Goal: Find specific page/section: Find specific page/section

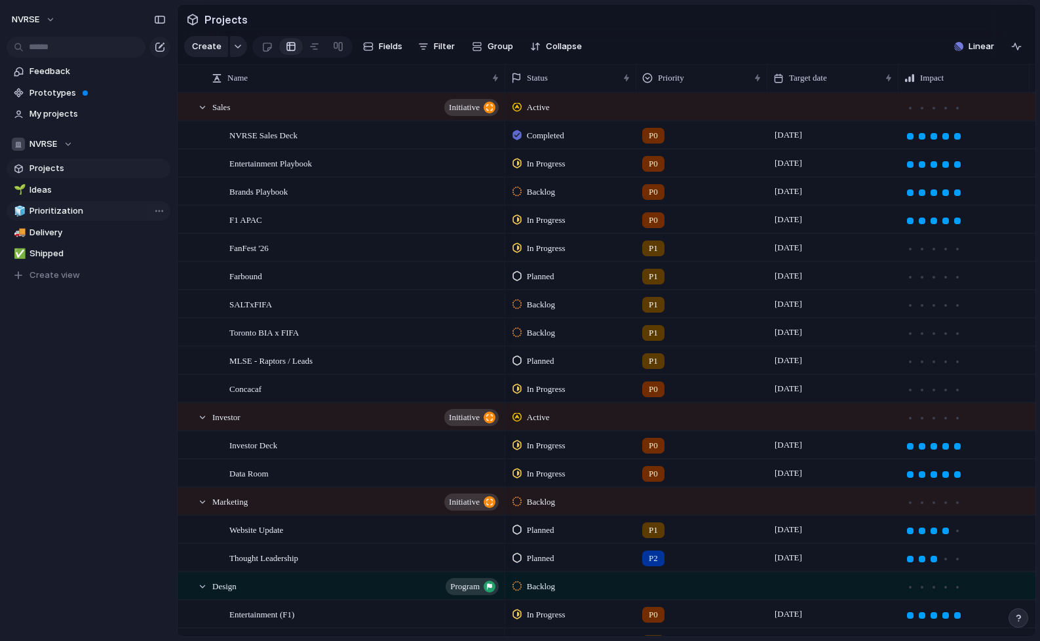
click at [73, 218] on link "🧊 Prioritization" at bounding box center [89, 211] width 164 height 20
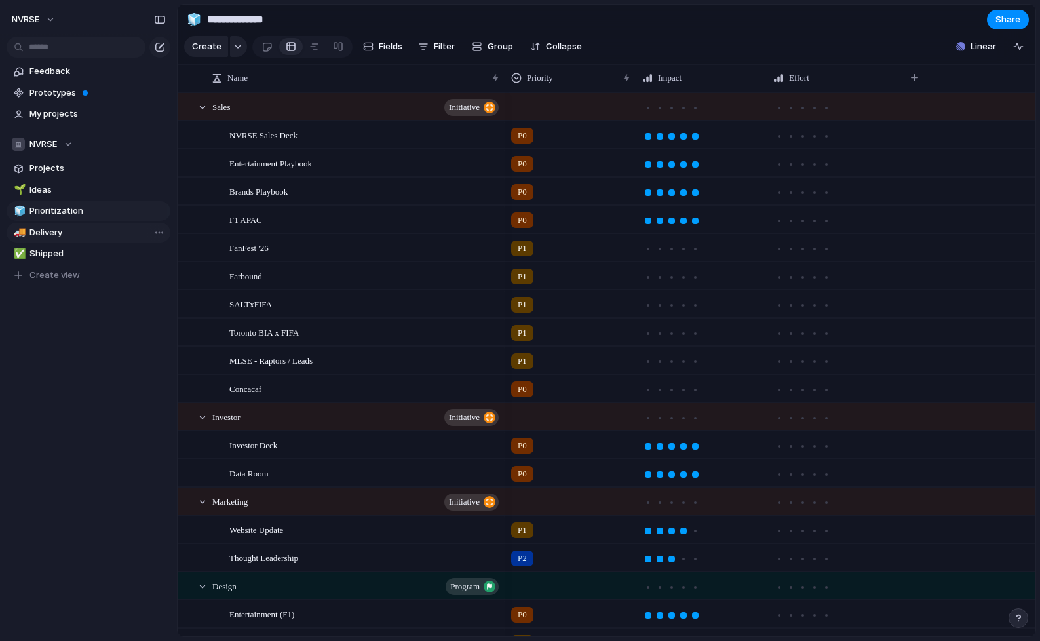
click at [68, 235] on span "Delivery" at bounding box center [98, 232] width 136 height 13
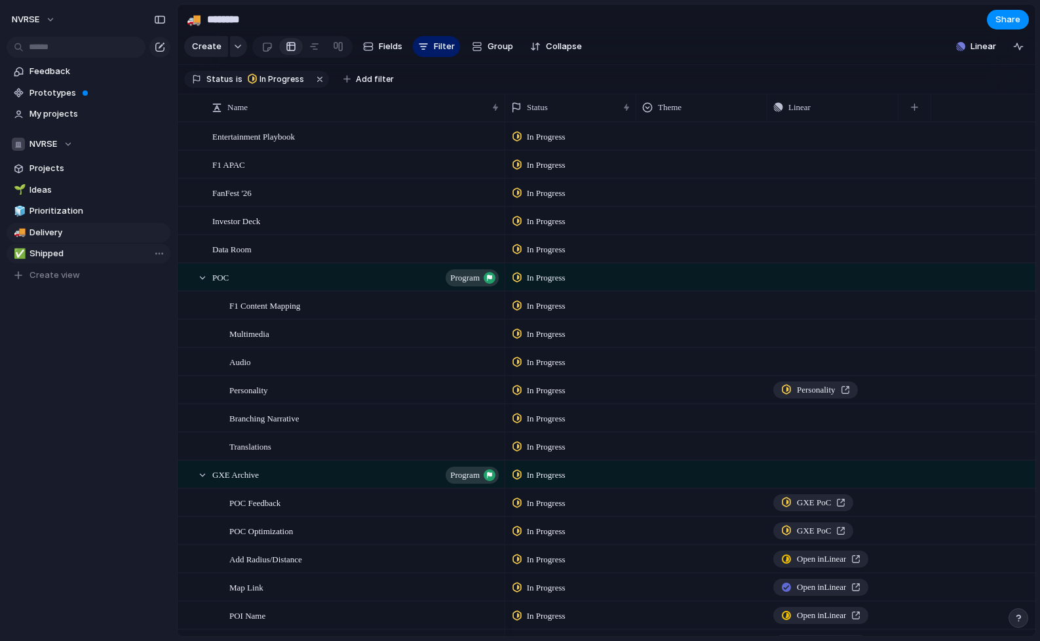
click at [68, 258] on span "Shipped" at bounding box center [98, 253] width 136 height 13
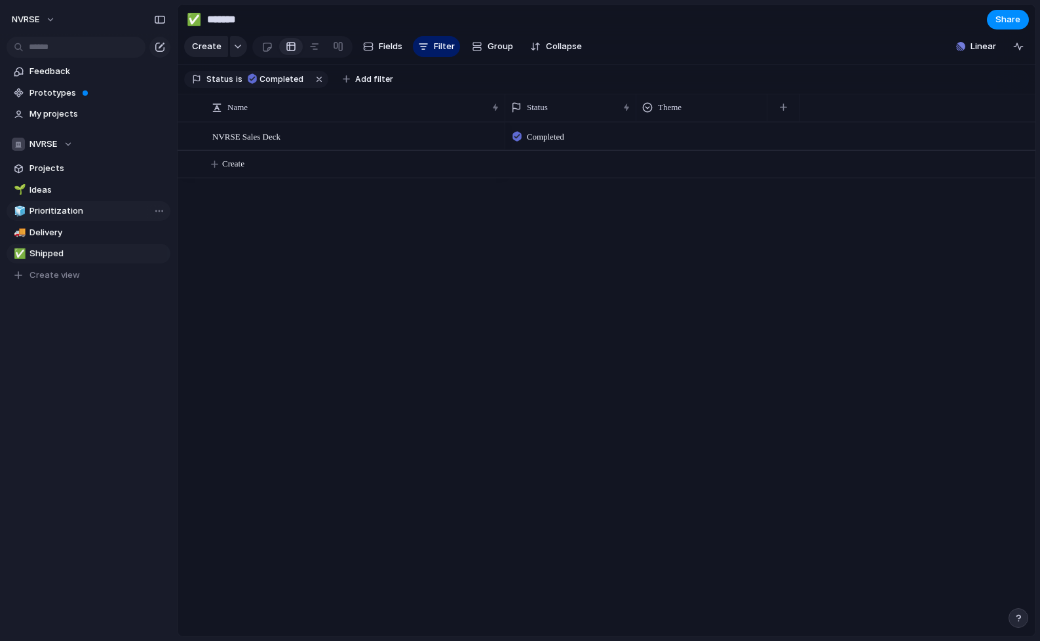
click at [63, 213] on span "Prioritization" at bounding box center [98, 211] width 136 height 13
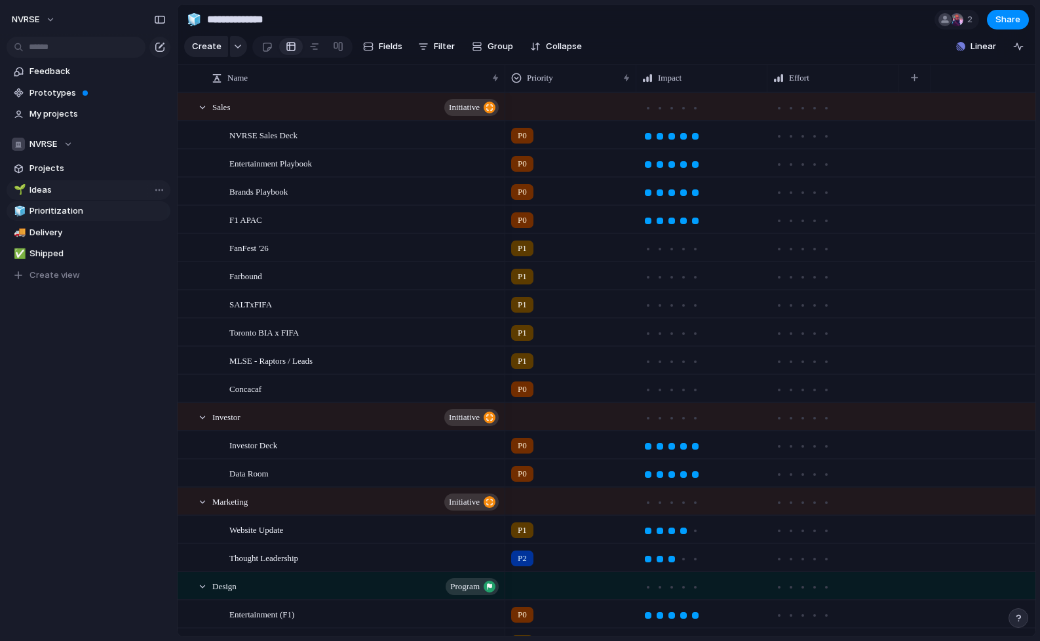
click at [47, 189] on span "Ideas" at bounding box center [98, 190] width 136 height 13
type input "*****"
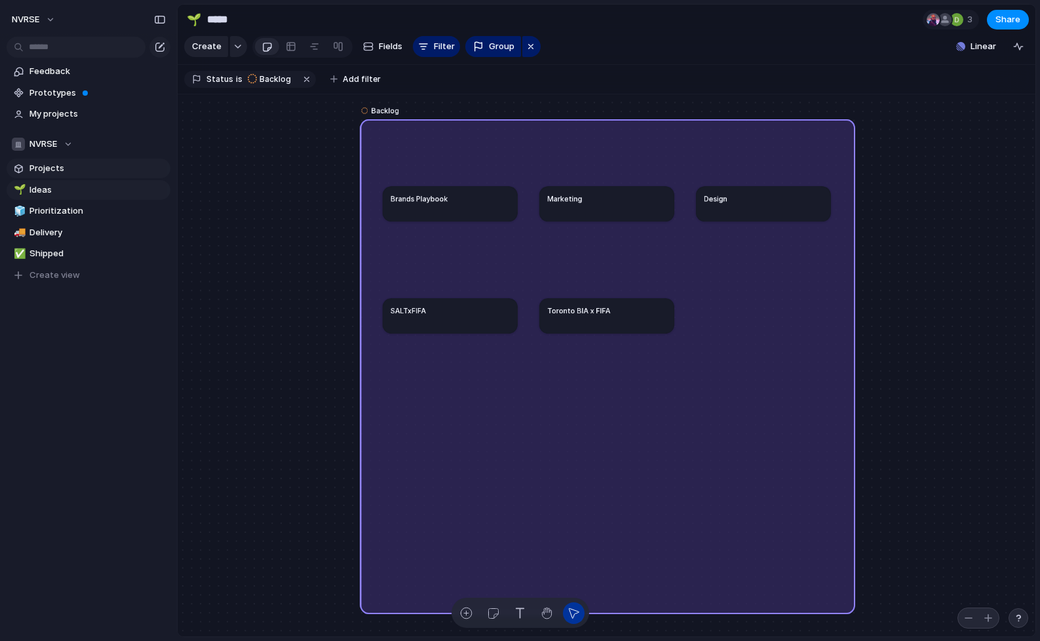
click at [45, 168] on span "Projects" at bounding box center [98, 168] width 136 height 13
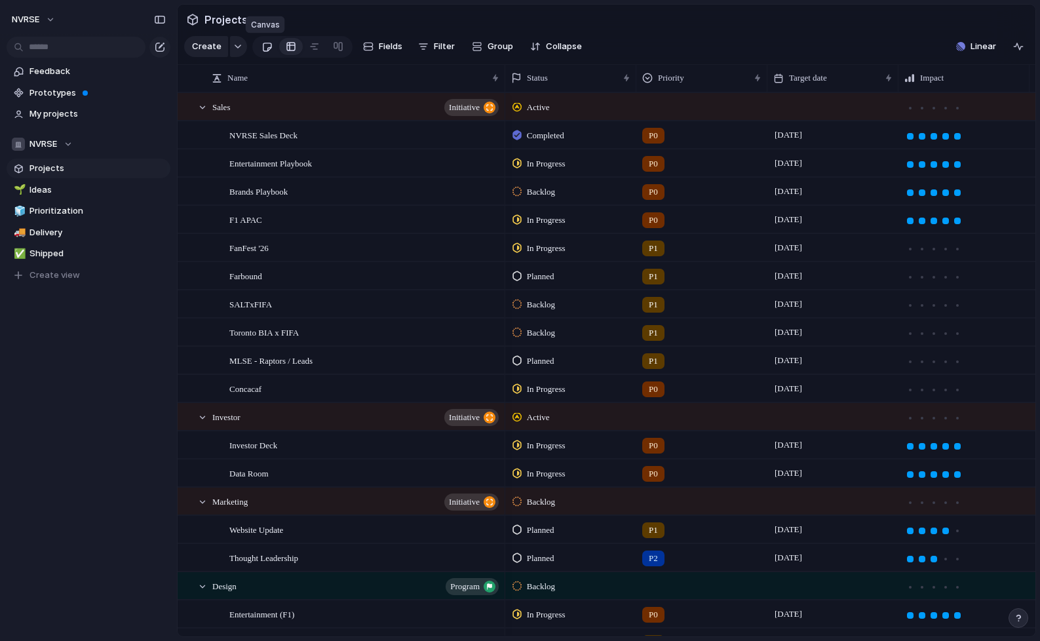
click at [267, 48] on div at bounding box center [267, 47] width 11 height 22
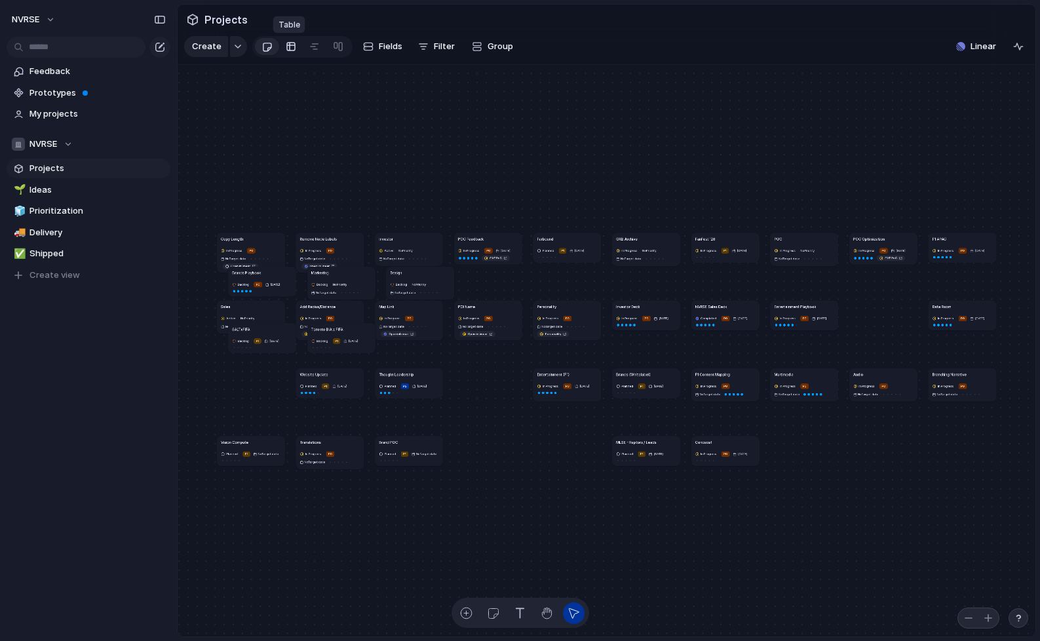
click at [286, 49] on div at bounding box center [291, 46] width 10 height 21
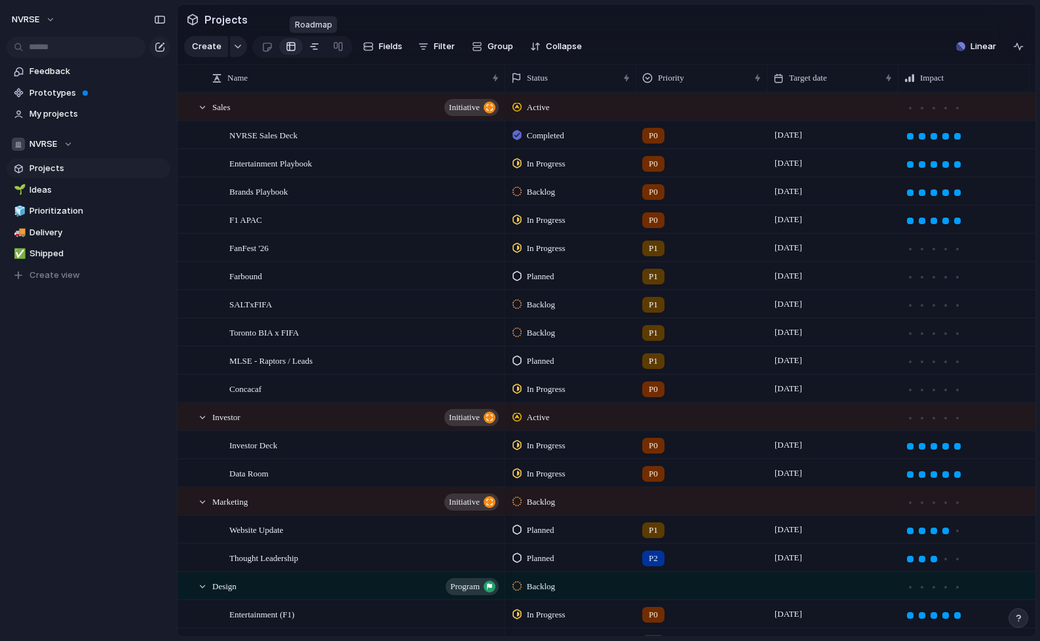
click at [311, 52] on div at bounding box center [314, 46] width 10 height 21
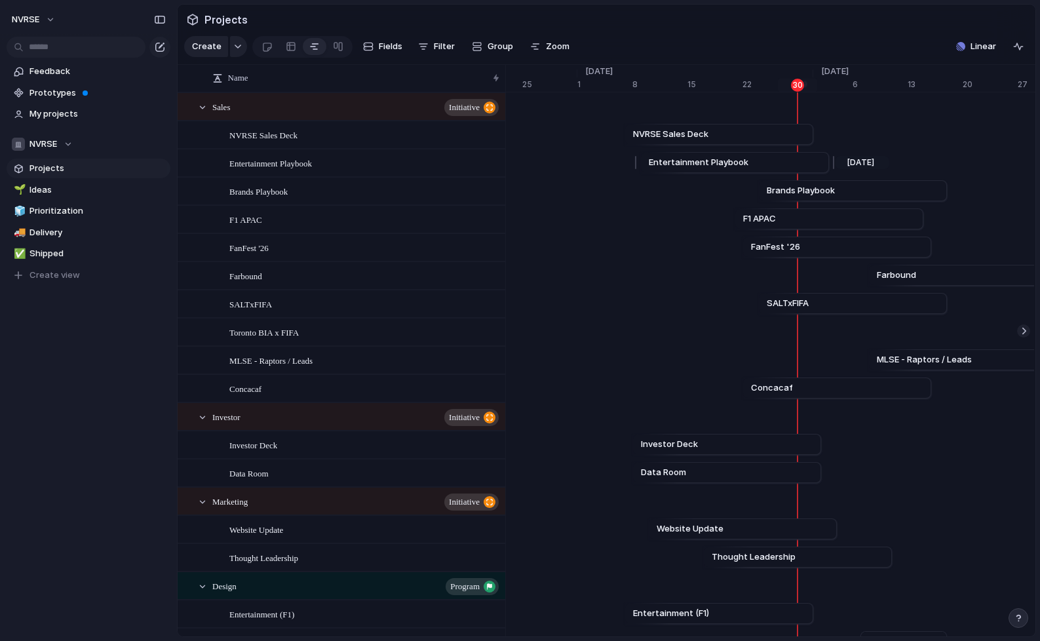
click at [697, 163] on span "Entertainment Playbook" at bounding box center [699, 162] width 100 height 13
drag, startPoint x: 690, startPoint y: 163, endPoint x: 846, endPoint y: 156, distance: 156.9
click at [846, 156] on link "Entertainment Playbook" at bounding box center [892, 163] width 172 height 20
drag, startPoint x: 820, startPoint y: 190, endPoint x: 969, endPoint y: 188, distance: 148.8
click at [969, 188] on span "Brands Playbook" at bounding box center [951, 190] width 68 height 13
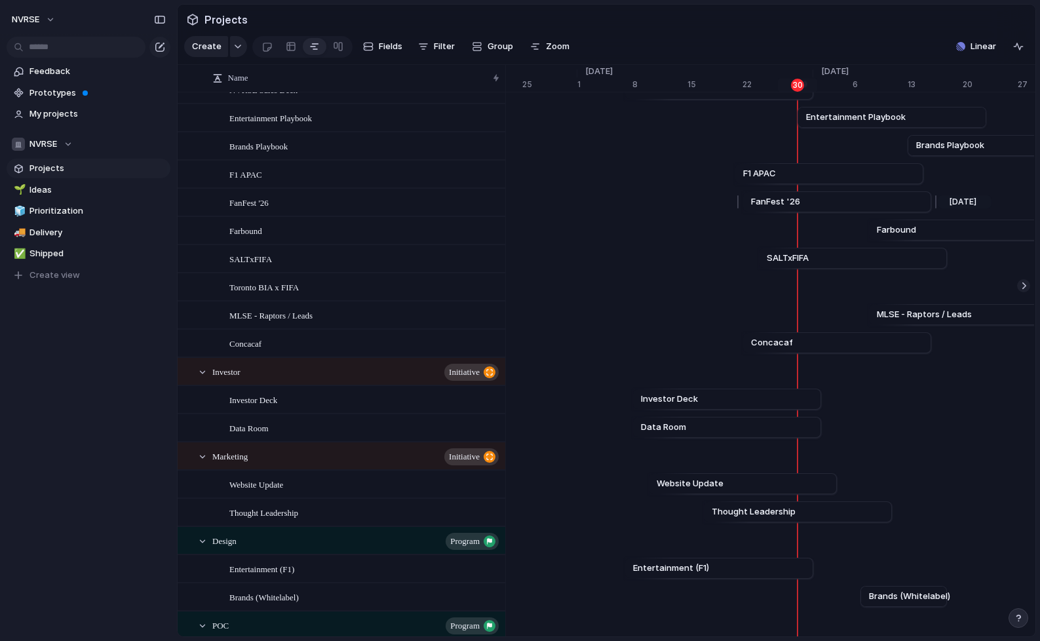
scroll to position [48, 0]
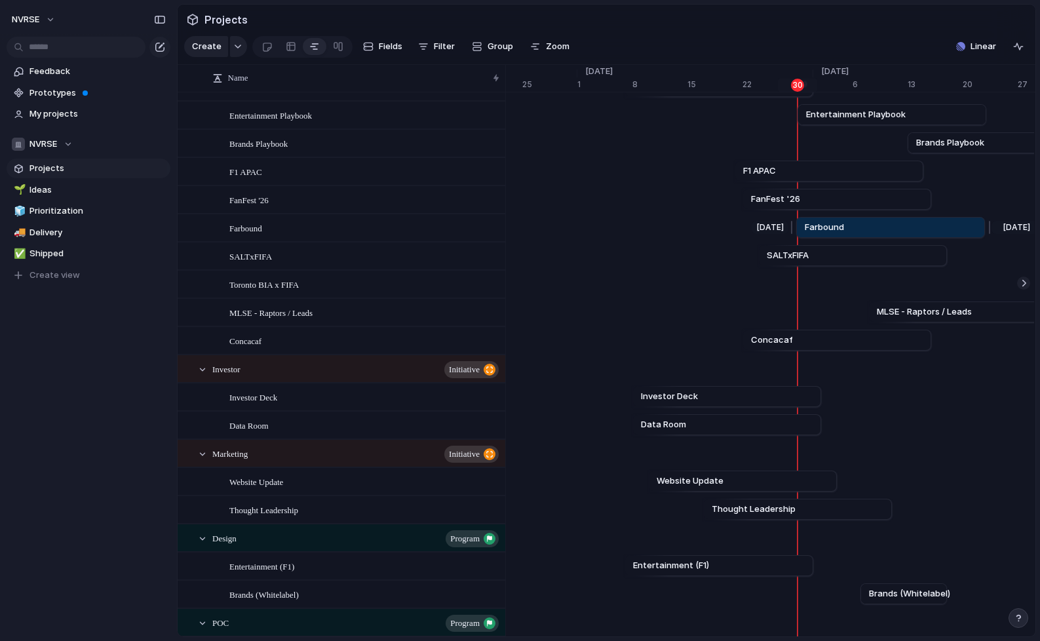
drag, startPoint x: 910, startPoint y: 229, endPoint x: 837, endPoint y: 230, distance: 72.8
click at [837, 230] on span "Farbound" at bounding box center [824, 227] width 39 height 13
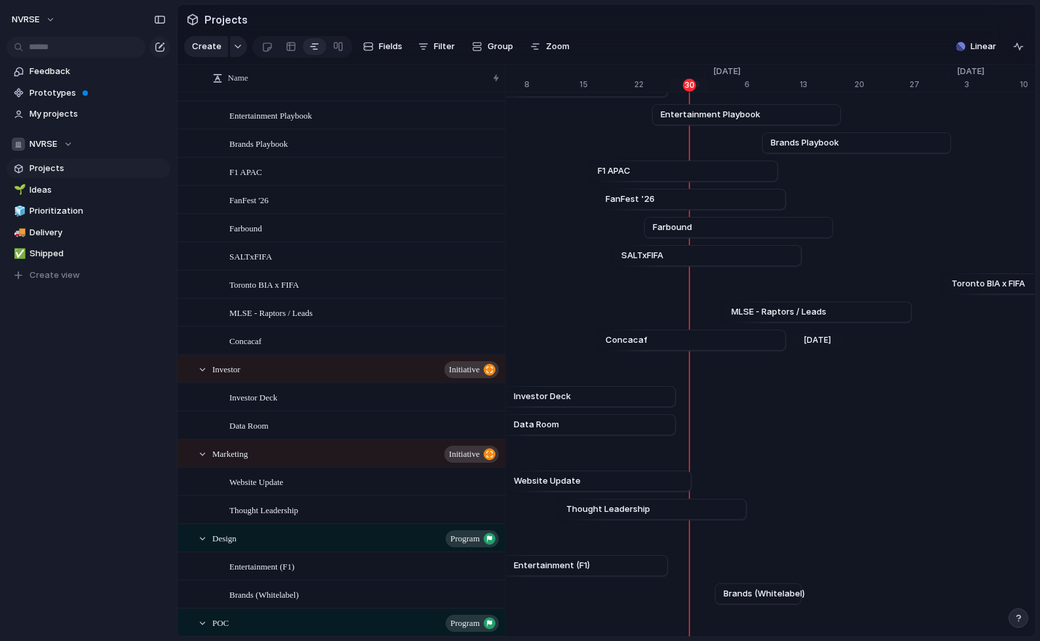
scroll to position [0, 8708]
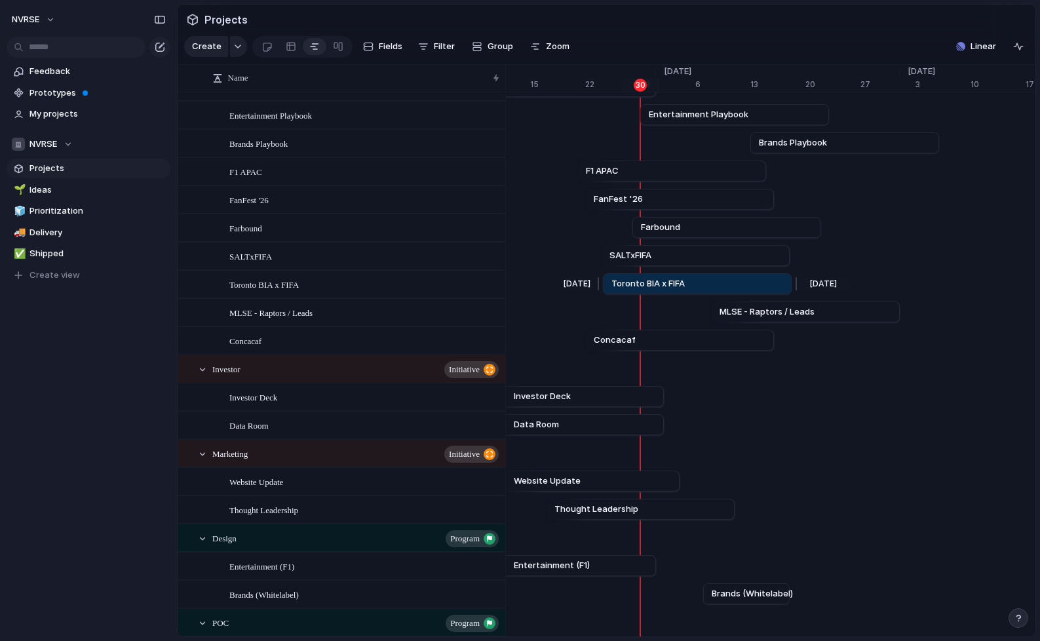
drag, startPoint x: 972, startPoint y: 281, endPoint x: 642, endPoint y: 281, distance: 329.1
click at [642, 281] on span "Toronto BIA x FIFA" at bounding box center [648, 283] width 73 height 13
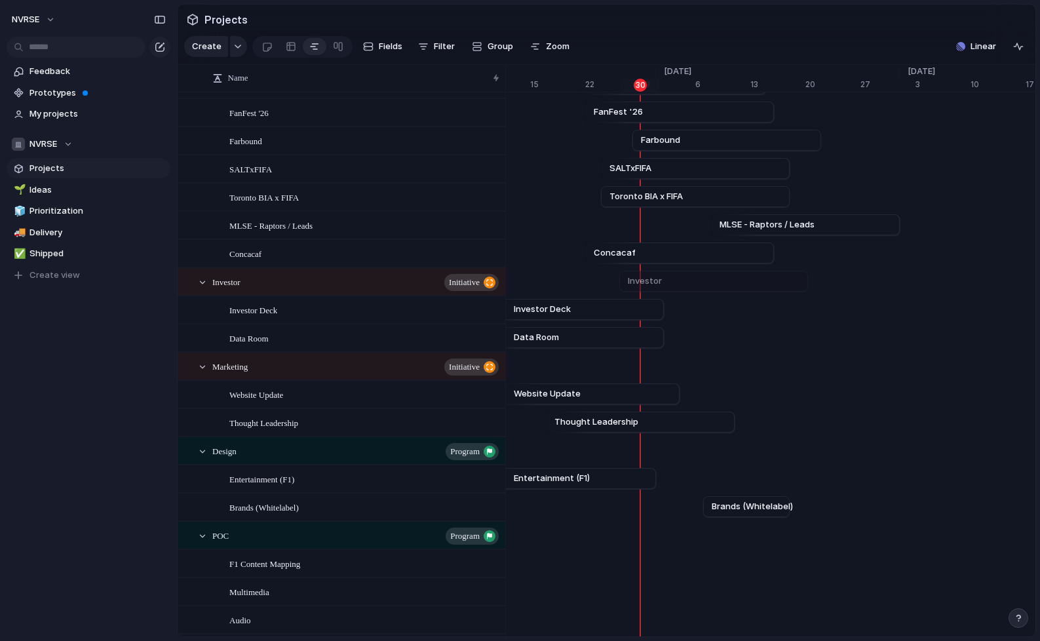
scroll to position [151, 0]
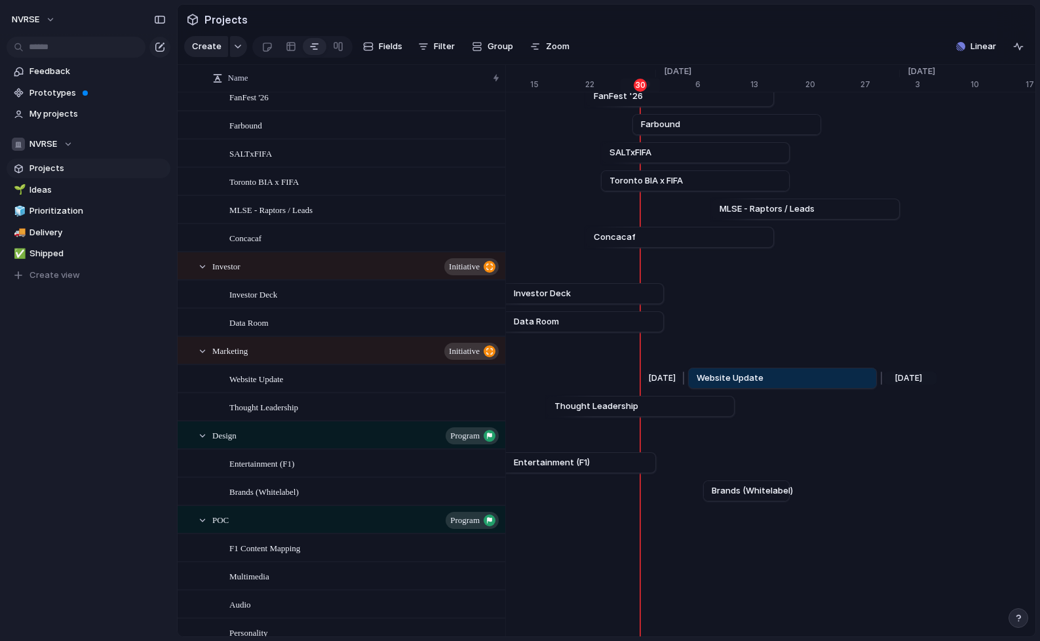
drag, startPoint x: 614, startPoint y: 378, endPoint x: 810, endPoint y: 382, distance: 196.7
drag, startPoint x: 790, startPoint y: 378, endPoint x: 799, endPoint y: 378, distance: 9.2
click at [799, 378] on link "Website Update" at bounding box center [792, 378] width 172 height 20
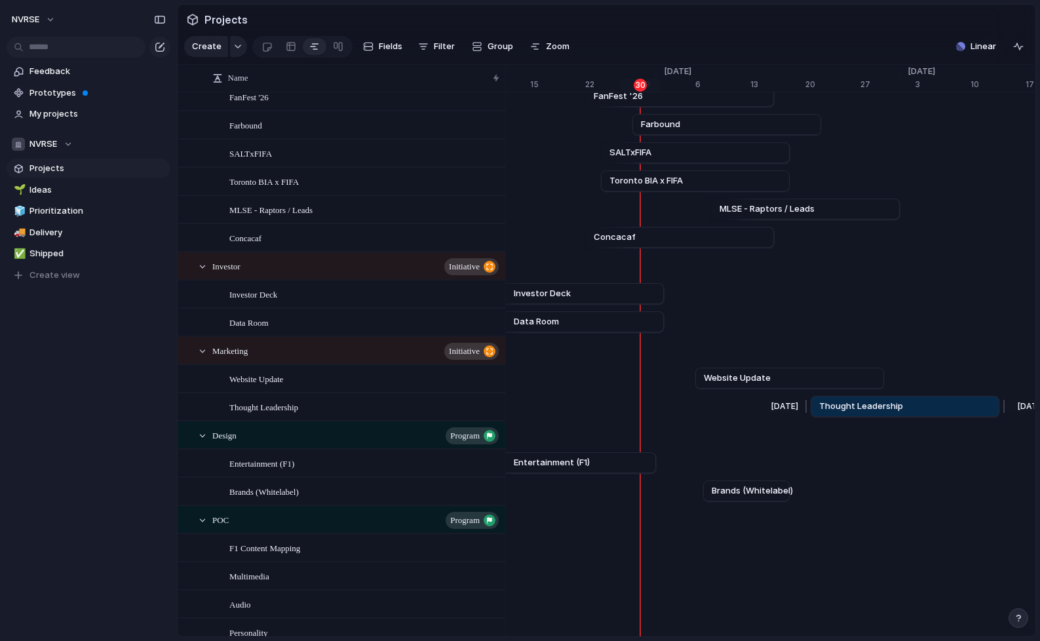
drag, startPoint x: 677, startPoint y: 403, endPoint x: 941, endPoint y: 405, distance: 264.2
click at [941, 405] on link "Thought Leadership" at bounding box center [905, 407] width 172 height 20
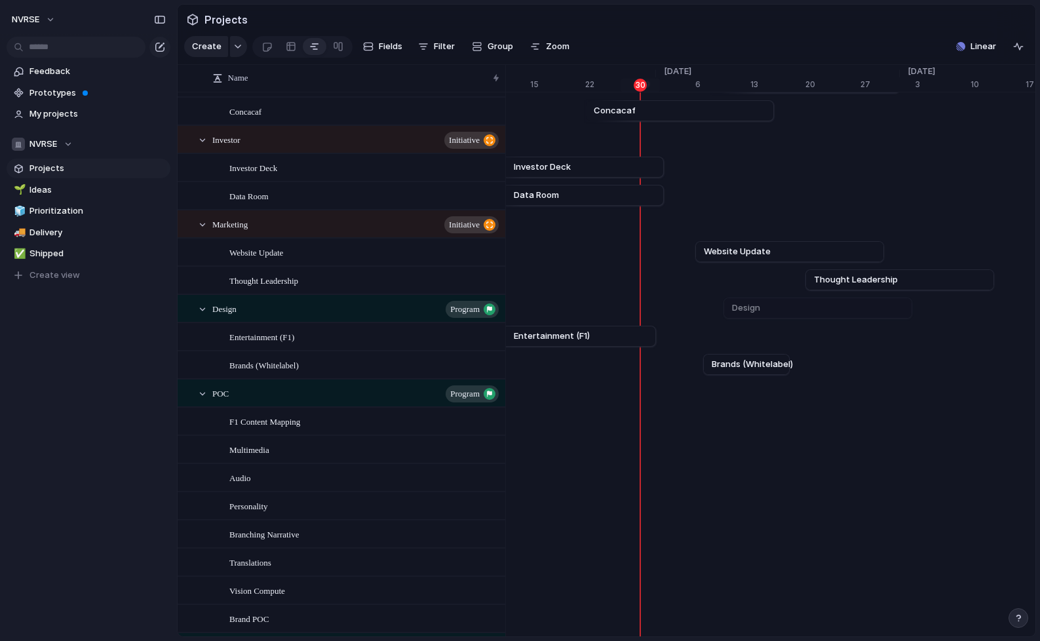
scroll to position [278, 0]
drag, startPoint x: 584, startPoint y: 337, endPoint x: 709, endPoint y: 333, distance: 124.6
click at [709, 333] on link "Entertainment (F1)" at bounding box center [687, 336] width 172 height 20
drag, startPoint x: 745, startPoint y: 366, endPoint x: 797, endPoint y: 370, distance: 52.6
click at [797, 370] on span "Brands (Whitelabel)" at bounding box center [806, 363] width 81 height 13
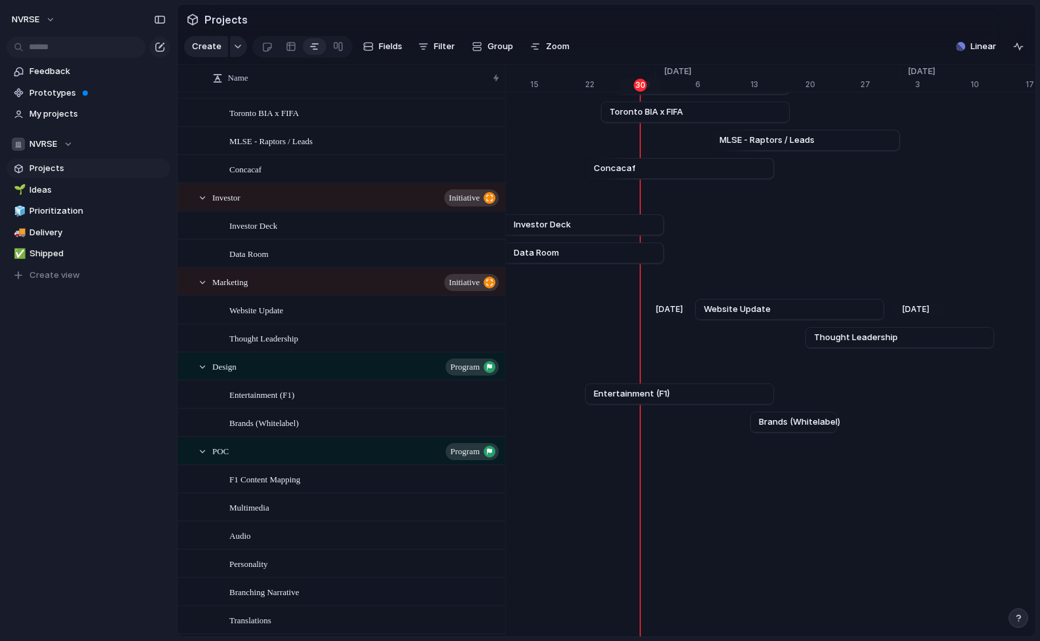
scroll to position [214, 0]
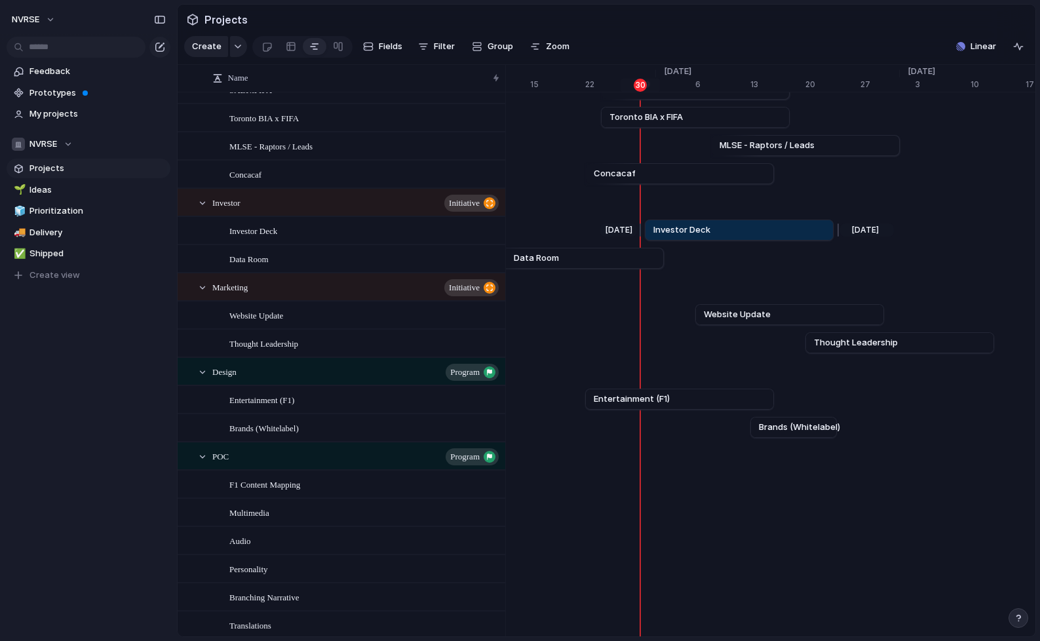
drag, startPoint x: 562, startPoint y: 229, endPoint x: 732, endPoint y: 230, distance: 169.1
click at [732, 230] on link "Investor Deck" at bounding box center [740, 230] width 172 height 20
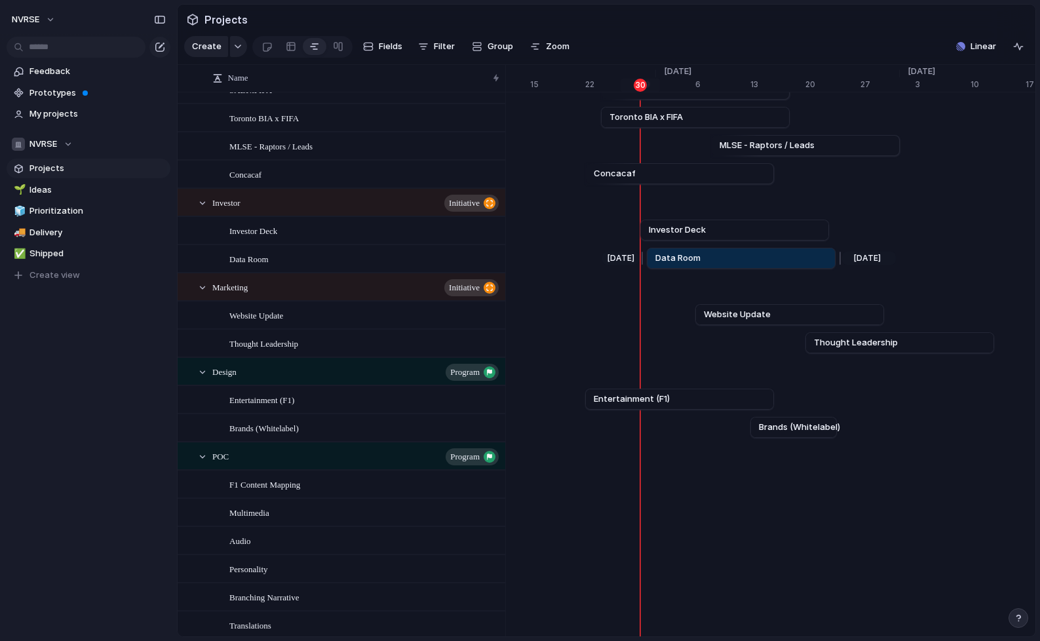
drag, startPoint x: 598, startPoint y: 256, endPoint x: 769, endPoint y: 257, distance: 171.1
click at [769, 257] on link "Data Room" at bounding box center [742, 258] width 172 height 20
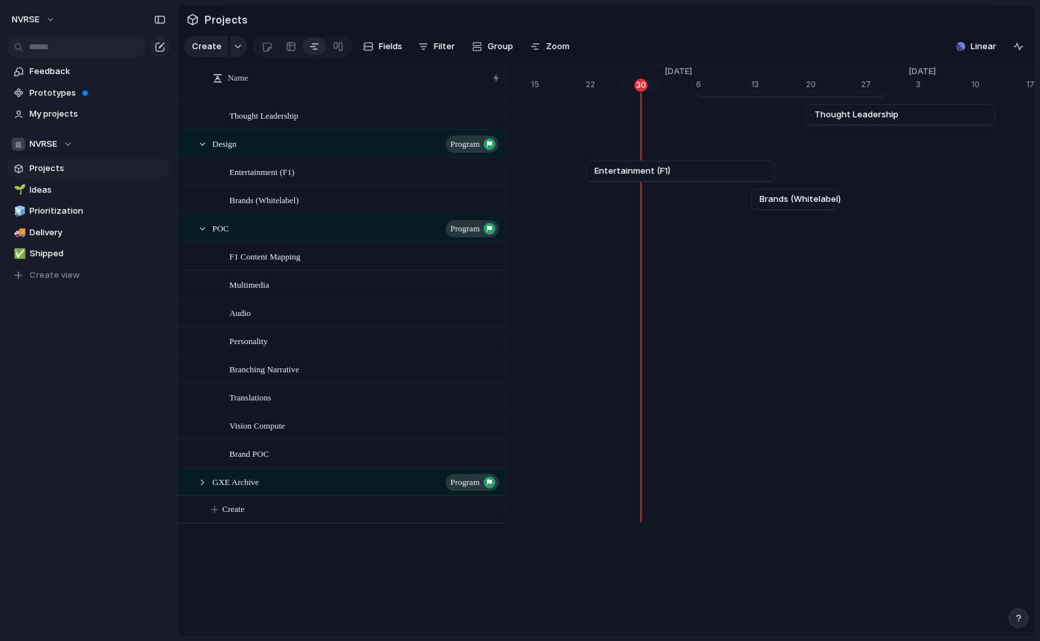
scroll to position [437, 0]
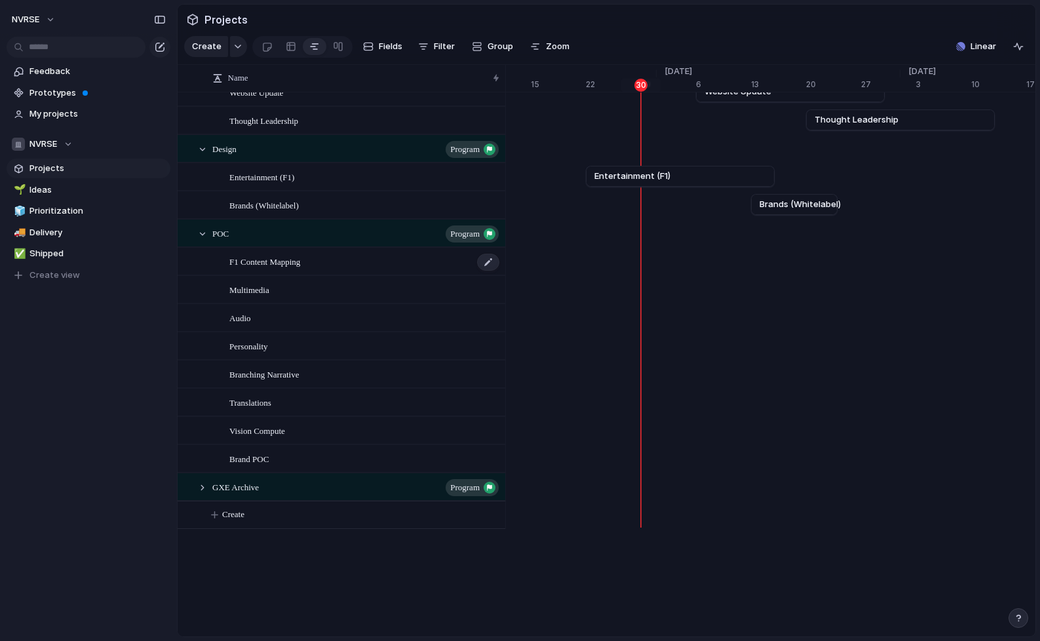
click at [345, 264] on div "F1 Content Mapping" at bounding box center [364, 261] width 271 height 27
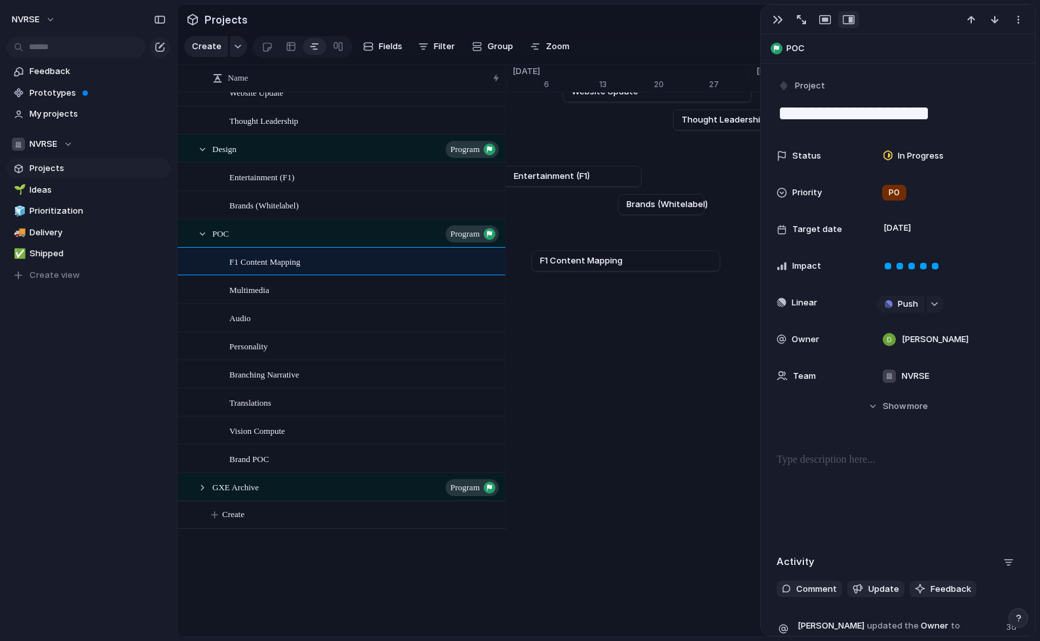
scroll to position [0, 8860]
click at [779, 17] on div "button" at bounding box center [778, 19] width 10 height 10
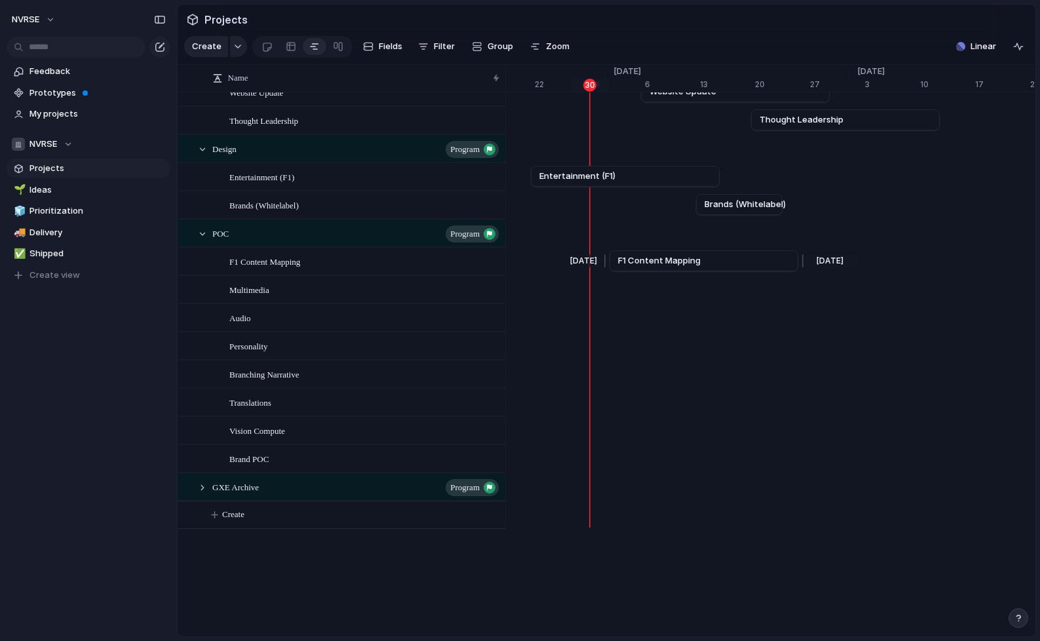
scroll to position [0, 8759]
drag, startPoint x: 665, startPoint y: 260, endPoint x: 639, endPoint y: 262, distance: 26.3
drag, startPoint x: 776, startPoint y: 263, endPoint x: 632, endPoint y: 261, distance: 144.2
click at [632, 261] on div at bounding box center [630, 260] width 16 height 21
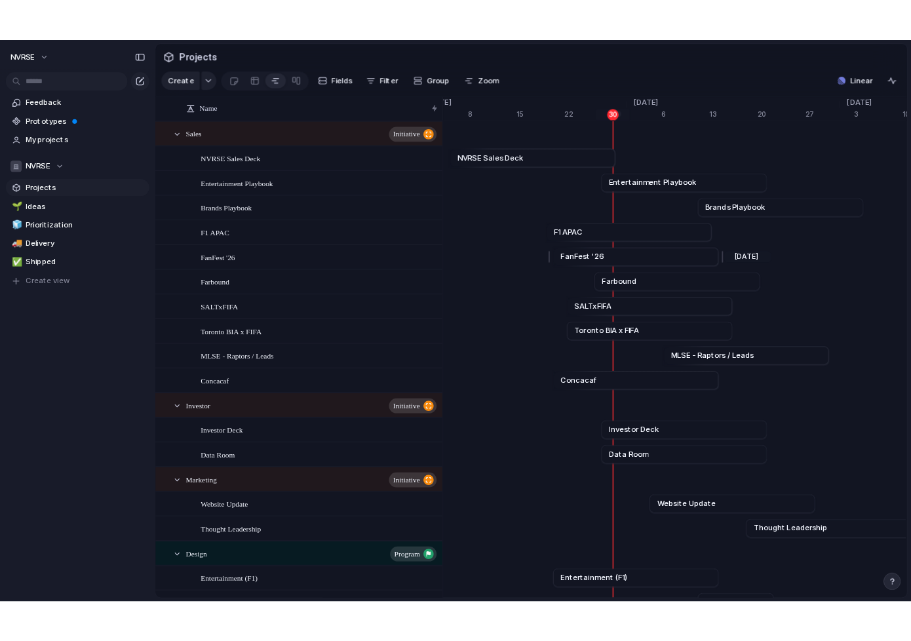
scroll to position [0, 8664]
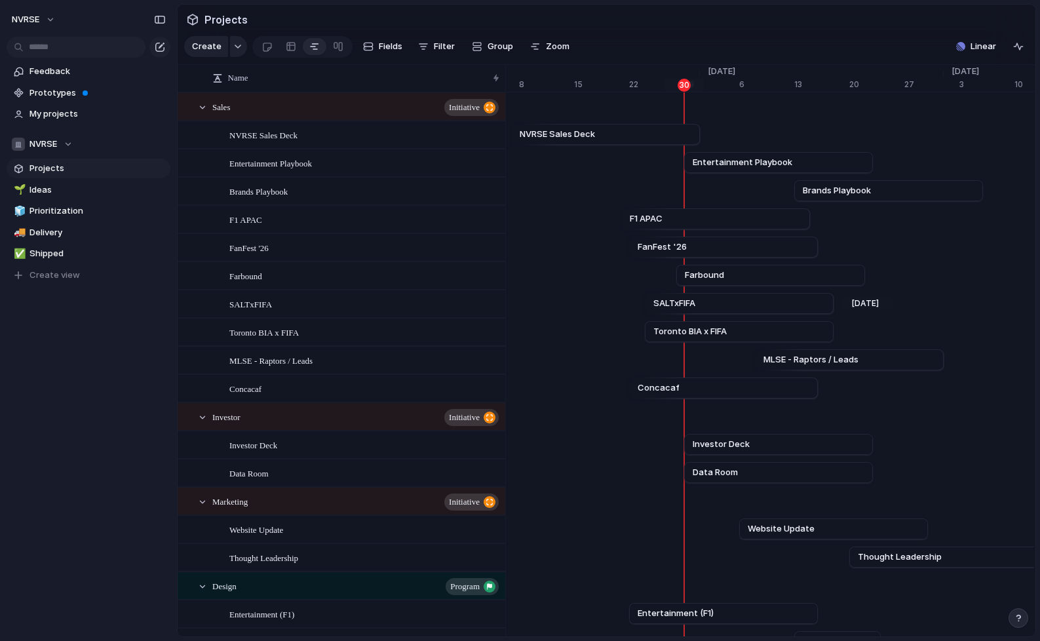
drag, startPoint x: 1037, startPoint y: 296, endPoint x: 987, endPoint y: 295, distance: 50.5
click at [987, 295] on div "Projects Create Fields Filter Group Zoom Linear Name Sales initiative NVRSE Sal…" at bounding box center [608, 320] width 863 height 641
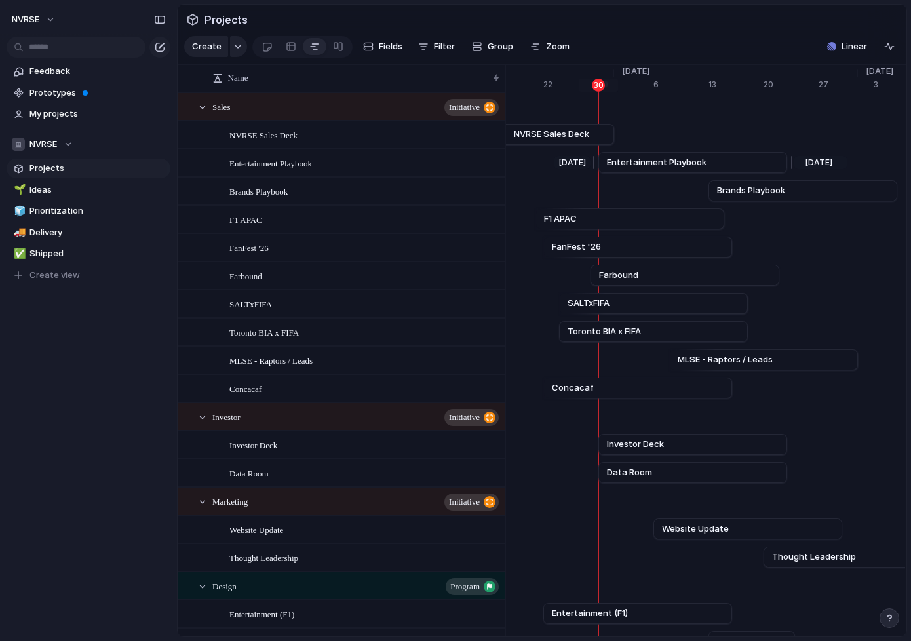
scroll to position [0, 0]
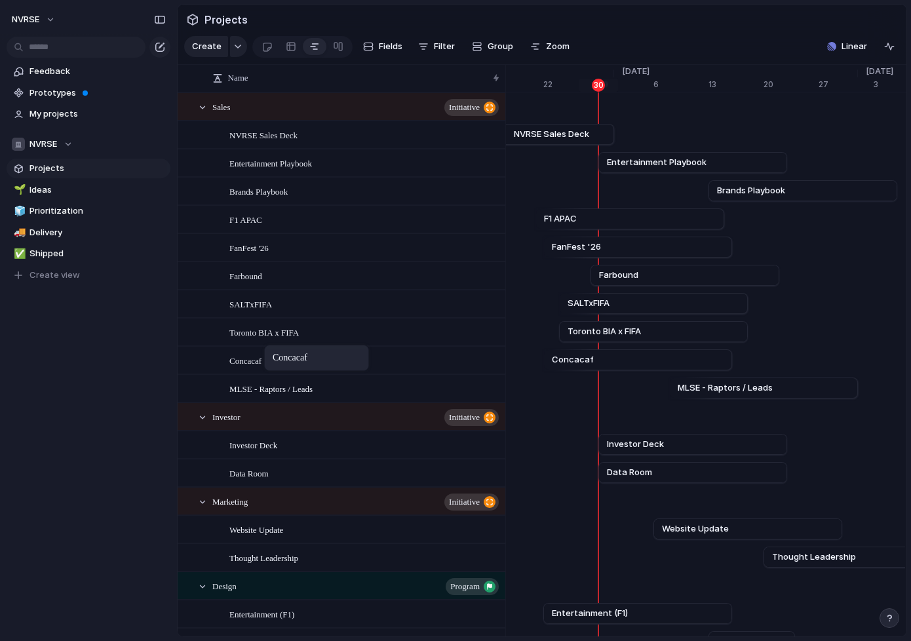
drag, startPoint x: 288, startPoint y: 392, endPoint x: 271, endPoint y: 349, distance: 46.5
click at [306, 391] on span "MLSE - Raptors / Leads" at bounding box center [270, 388] width 83 height 15
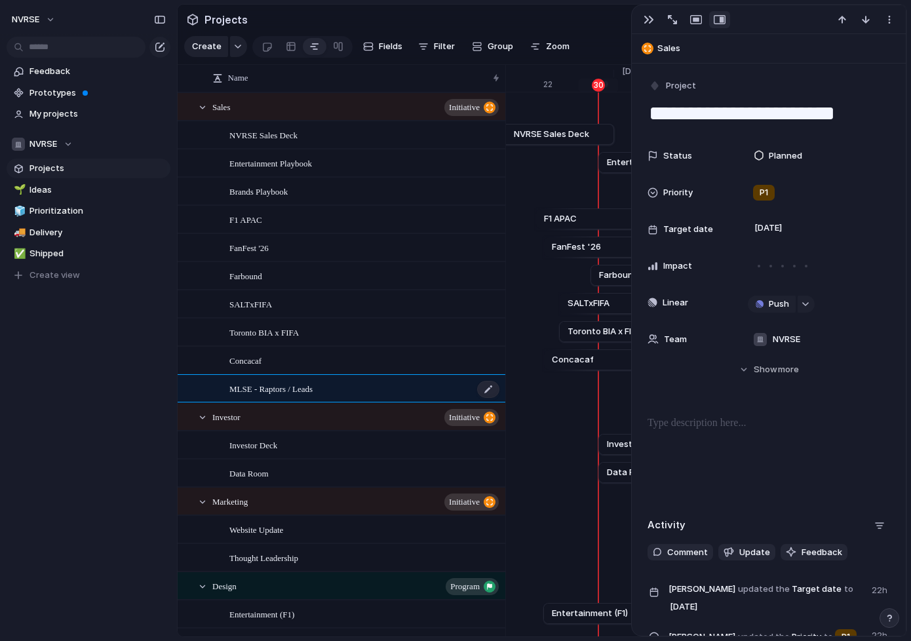
click at [313, 387] on span "MLSE - Raptors / Leads" at bounding box center [270, 388] width 83 height 15
click at [326, 388] on textarea "**********" at bounding box center [362, 390] width 267 height 16
type textarea "**********"
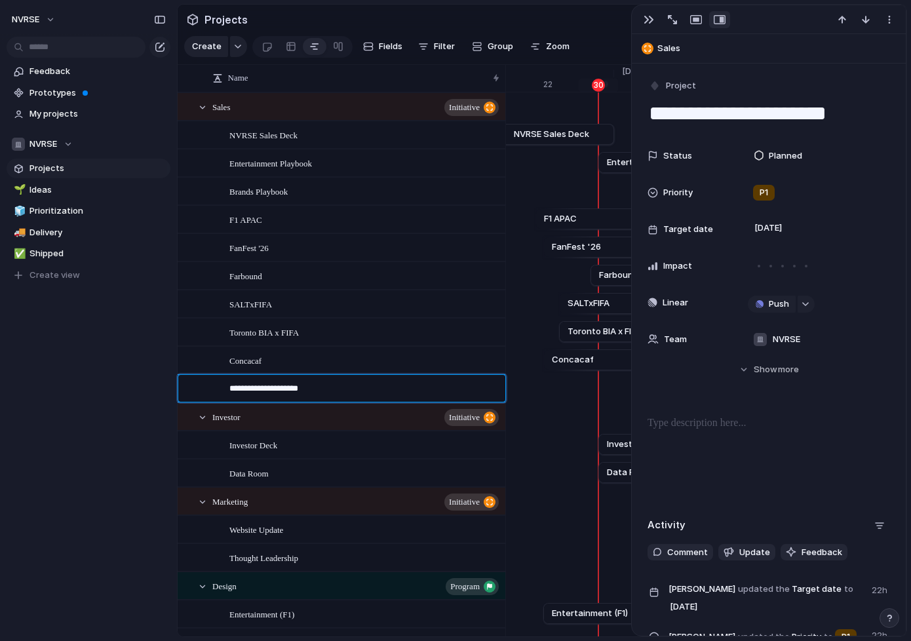
type textarea "**********"
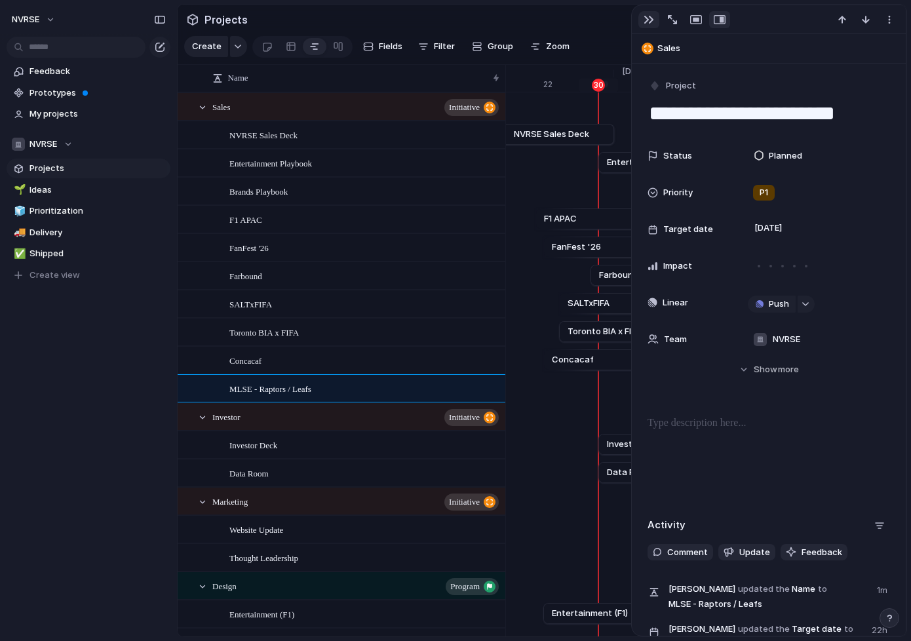
click at [641, 21] on button "button" at bounding box center [649, 19] width 21 height 17
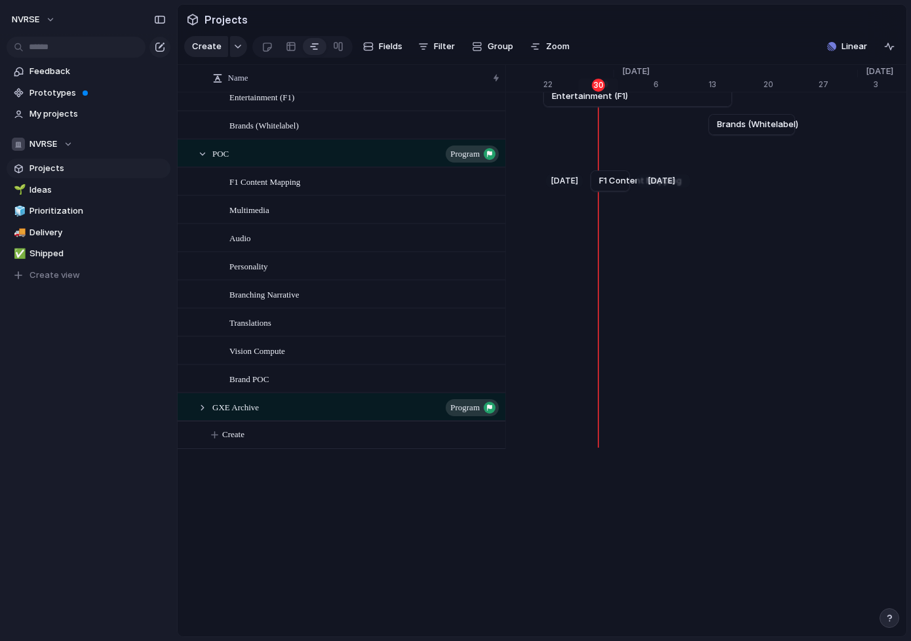
scroll to position [515, 0]
